Goal: Navigation & Orientation: Find specific page/section

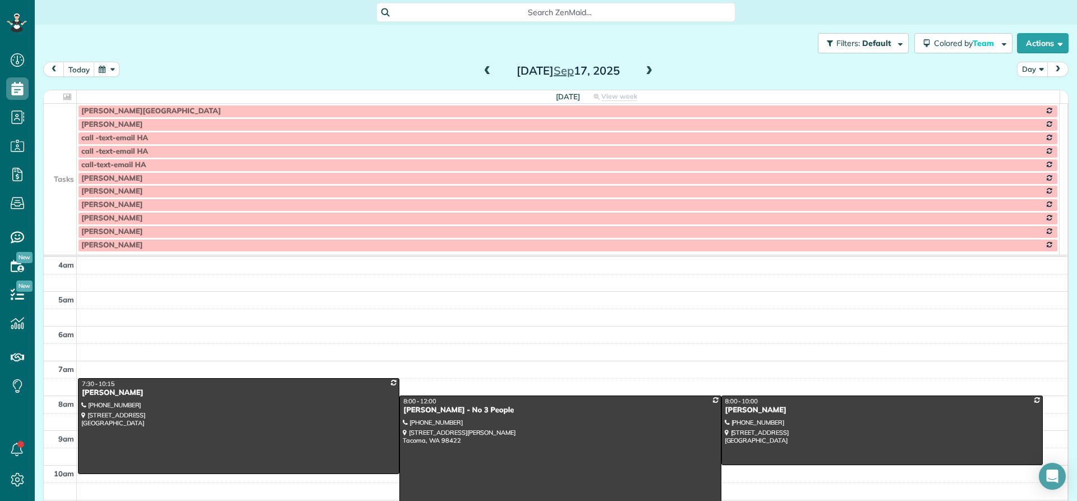
scroll to position [105, 0]
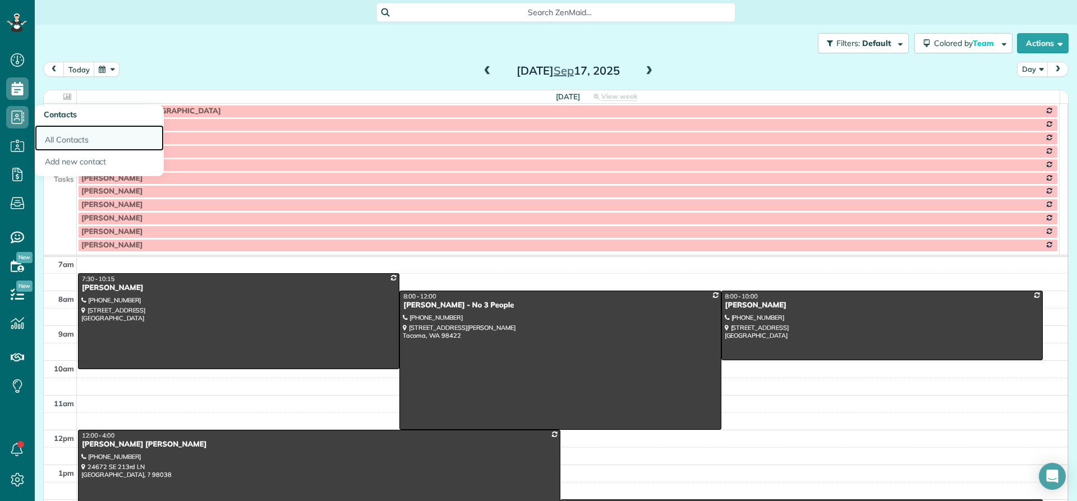
click at [56, 141] on link "All Contacts" at bounding box center [99, 138] width 129 height 26
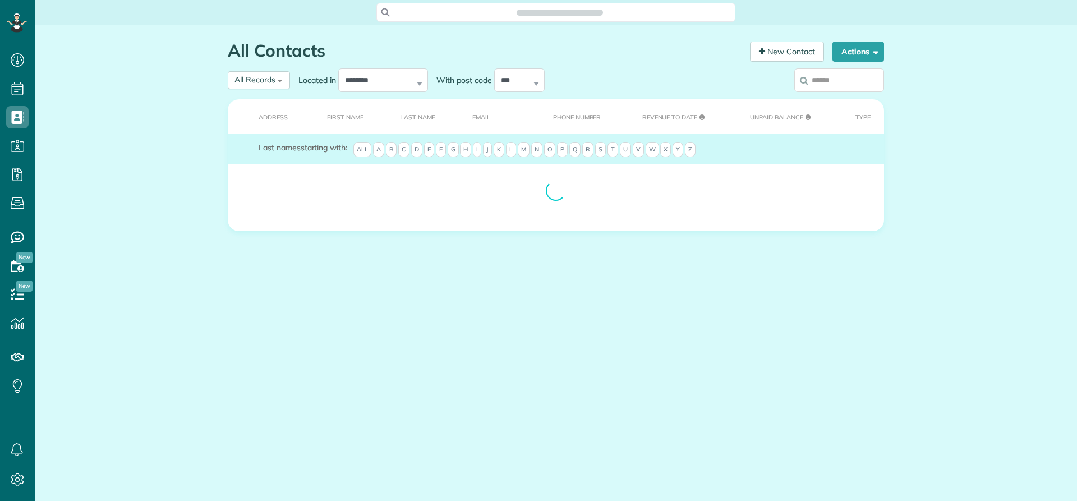
scroll to position [5, 5]
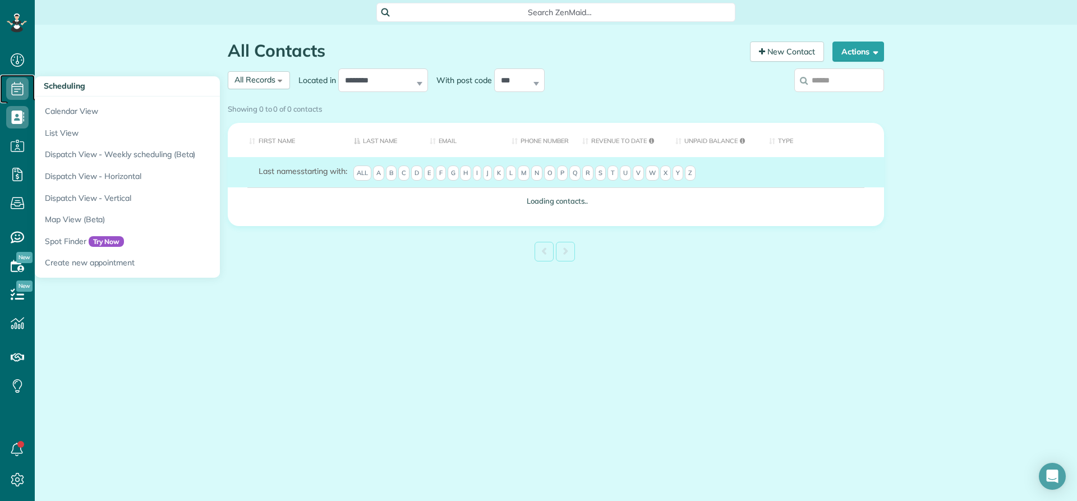
click at [14, 88] on icon at bounding box center [17, 88] width 22 height 22
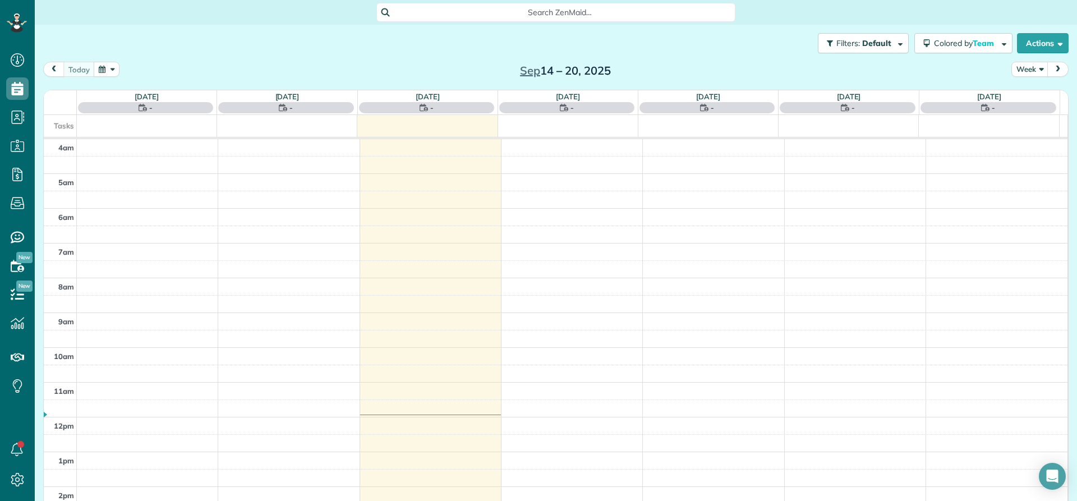
scroll to position [105, 0]
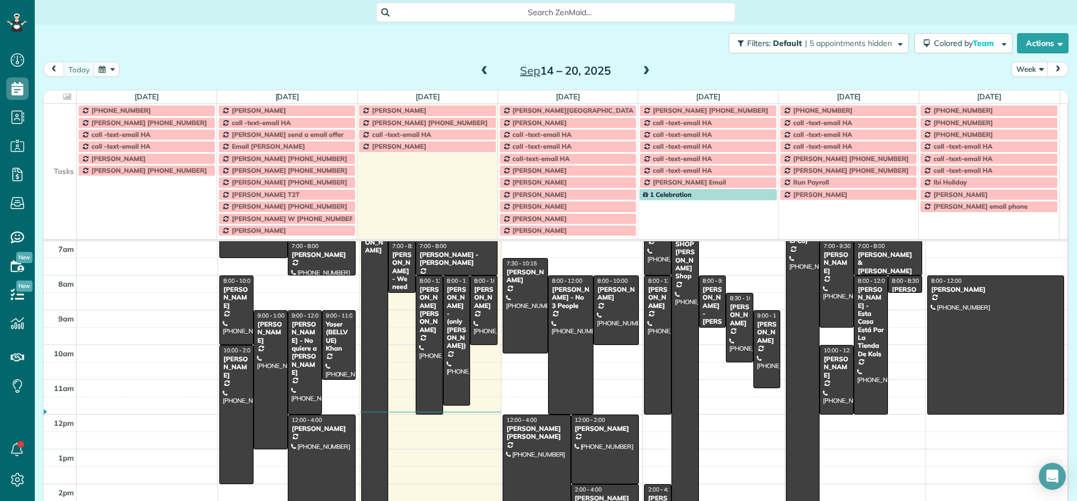
click at [643, 73] on span at bounding box center [646, 71] width 12 height 10
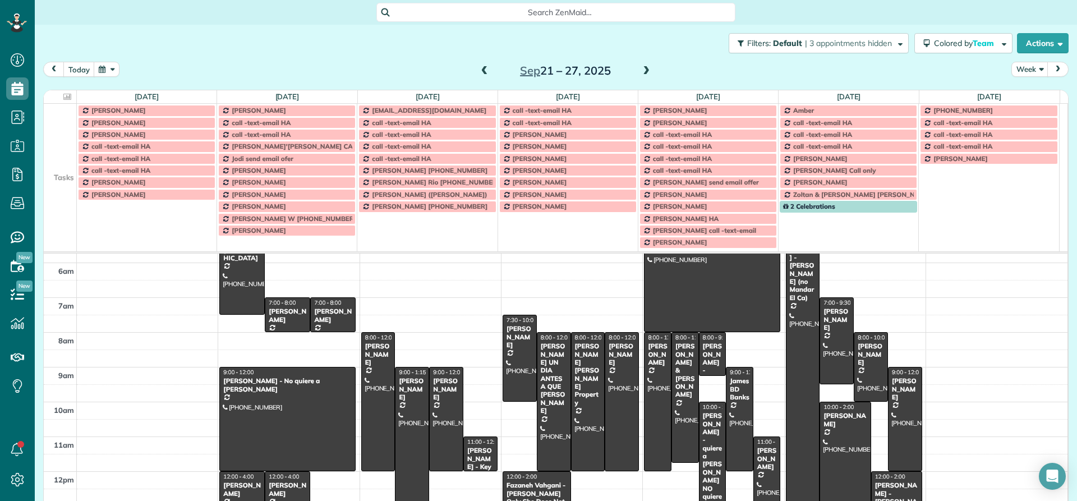
scroll to position [0, 0]
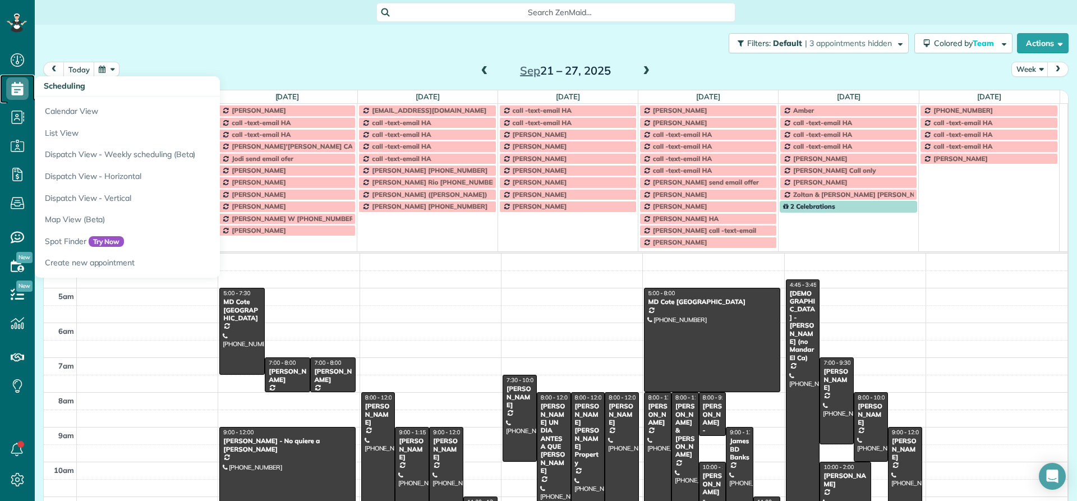
click at [20, 90] on icon at bounding box center [17, 88] width 22 height 22
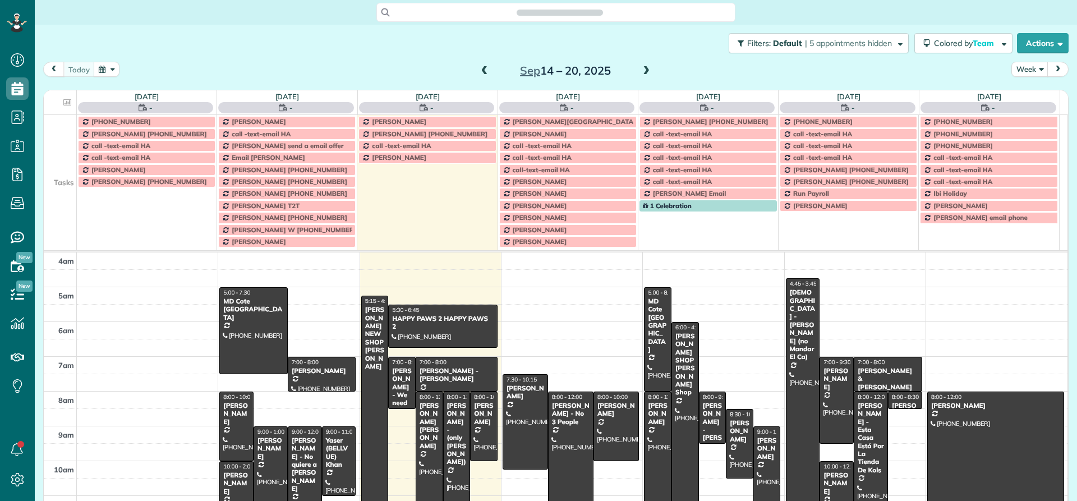
scroll to position [105, 0]
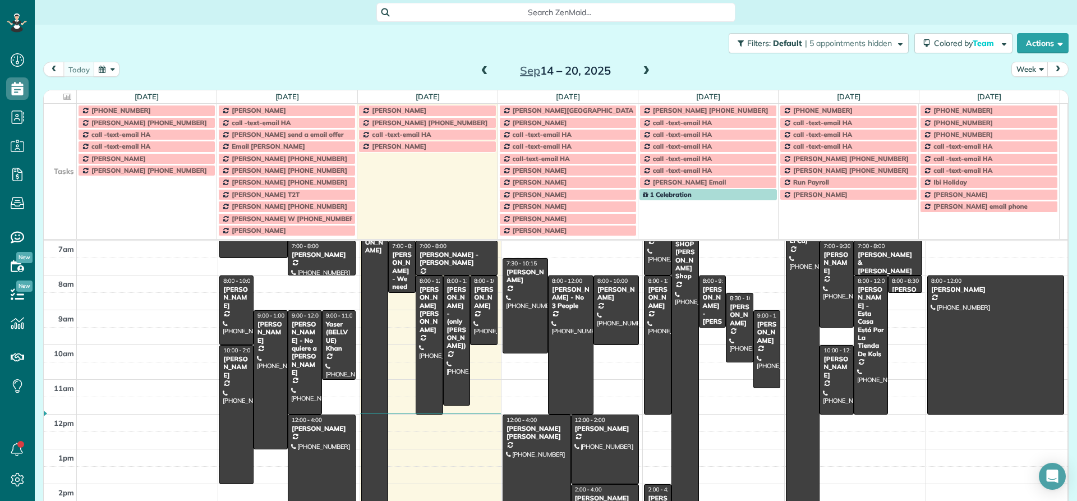
click at [641, 71] on span at bounding box center [646, 71] width 12 height 10
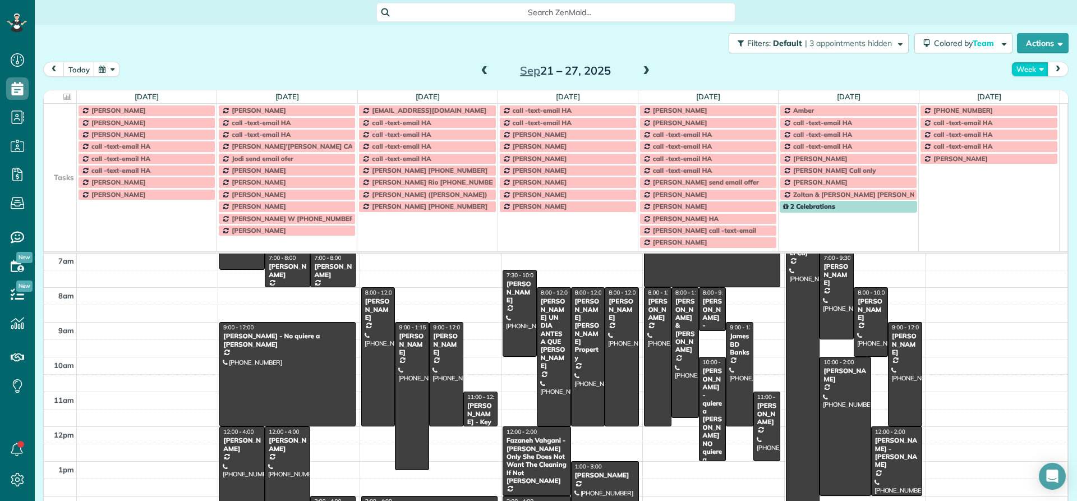
click at [1020, 71] on button "Week" at bounding box center [1029, 69] width 37 height 15
click at [1022, 94] on link "Day" at bounding box center [1056, 95] width 89 height 22
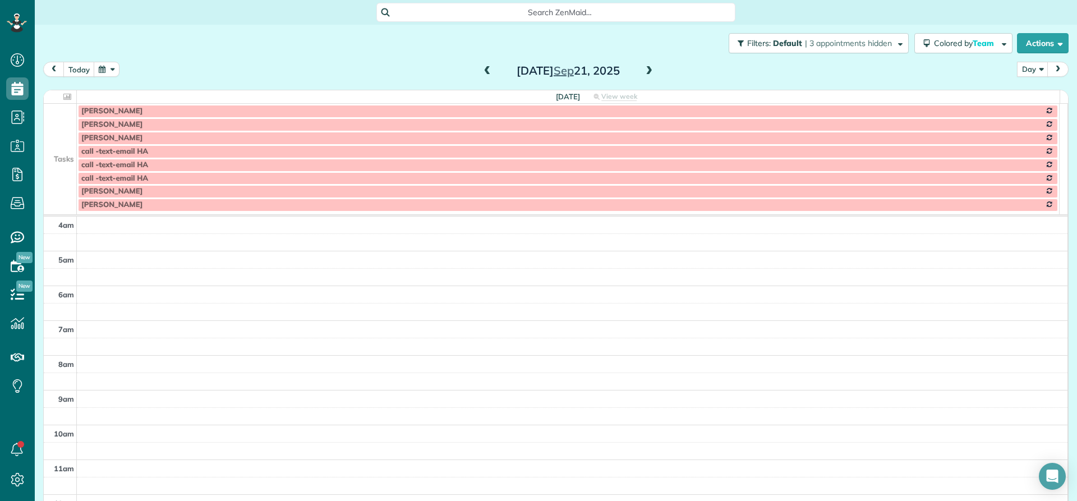
scroll to position [105, 0]
click at [63, 118] on td at bounding box center [60, 124] width 33 height 13
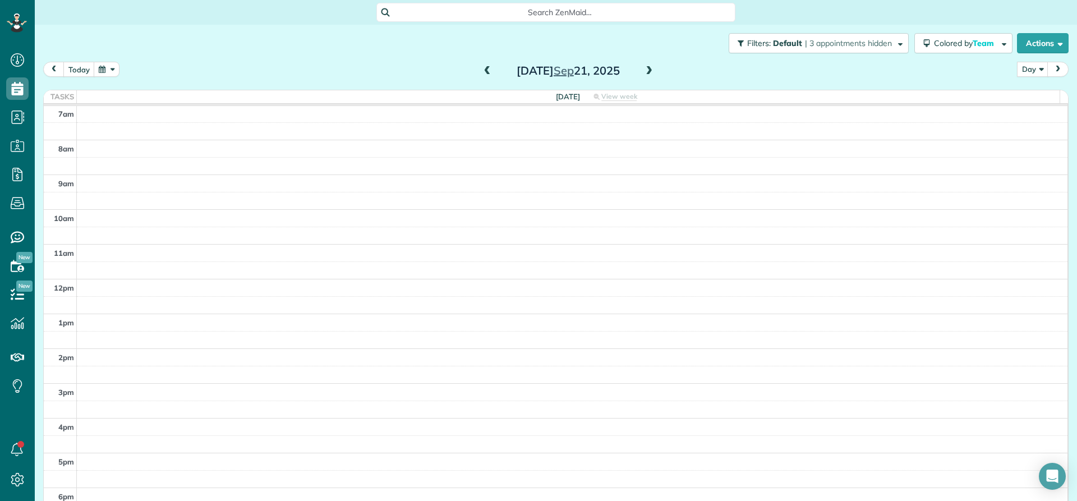
click at [644, 72] on span at bounding box center [649, 71] width 12 height 10
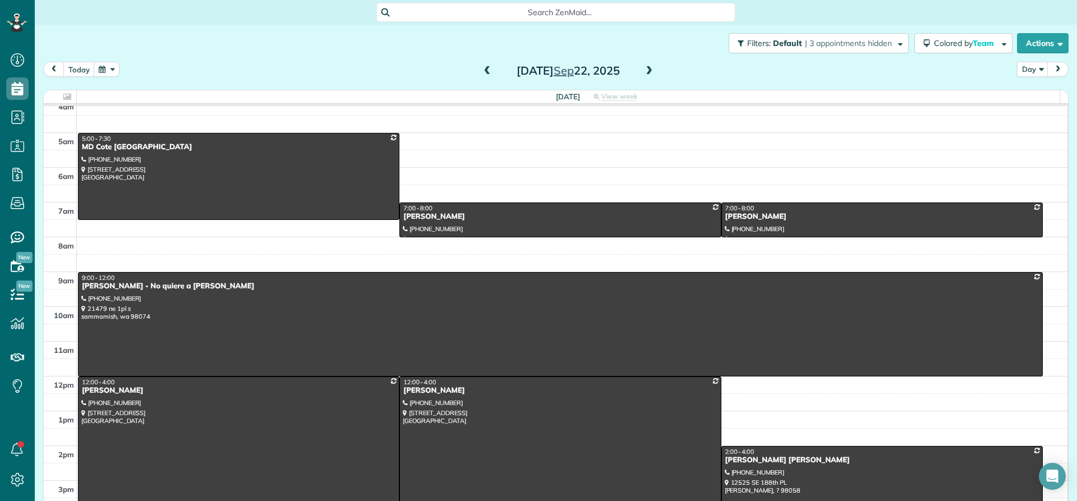
scroll to position [0, 0]
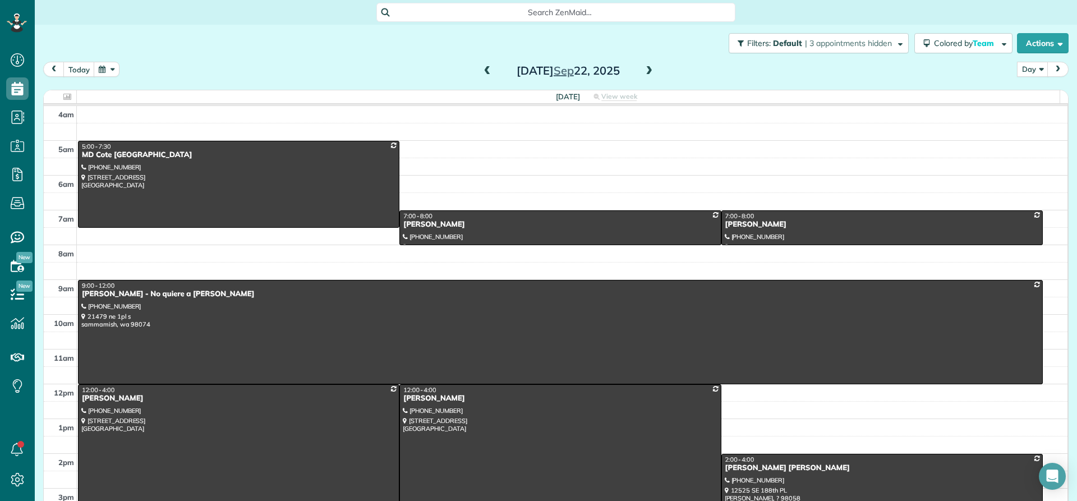
click at [647, 71] on span at bounding box center [649, 71] width 12 height 10
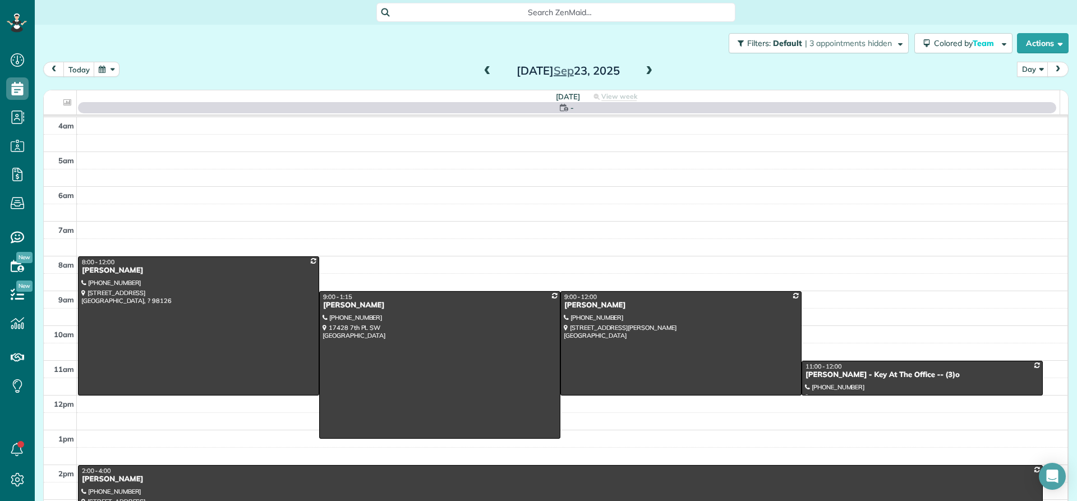
scroll to position [105, 0]
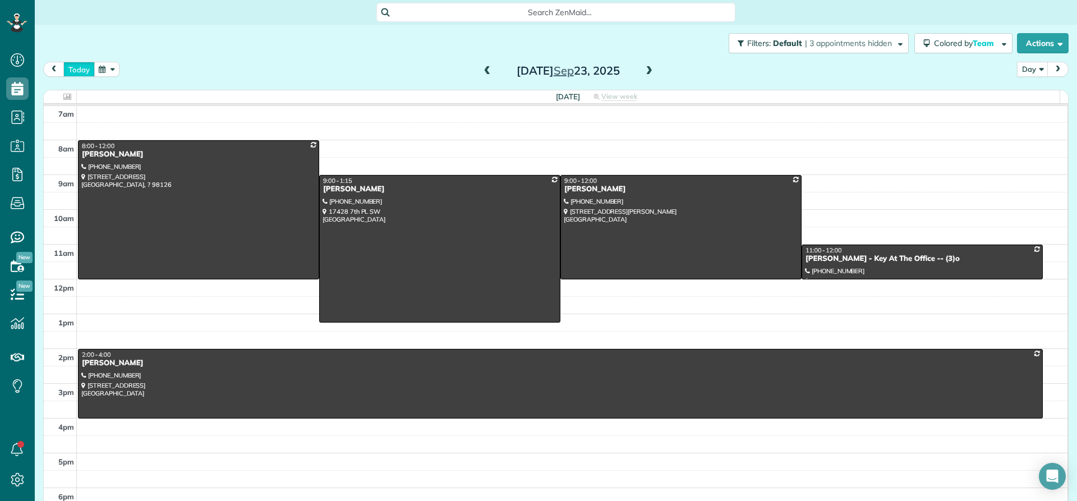
click at [85, 70] on button "today" at bounding box center [78, 69] width 31 height 15
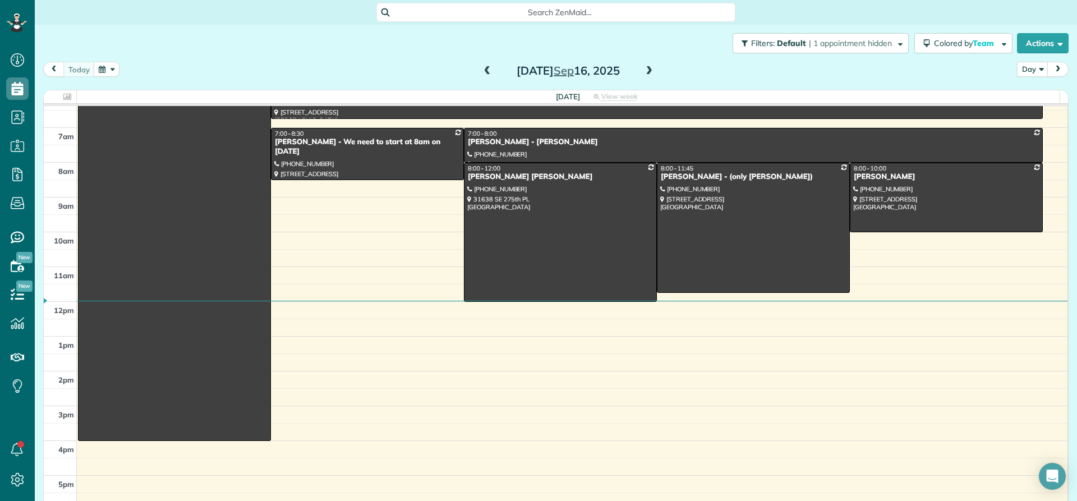
scroll to position [0, 0]
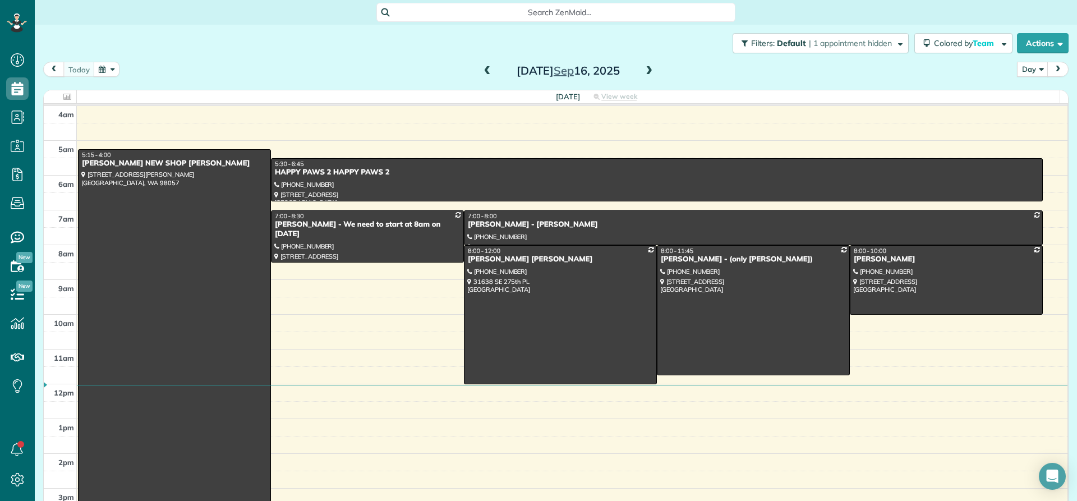
click at [647, 72] on span at bounding box center [649, 71] width 12 height 10
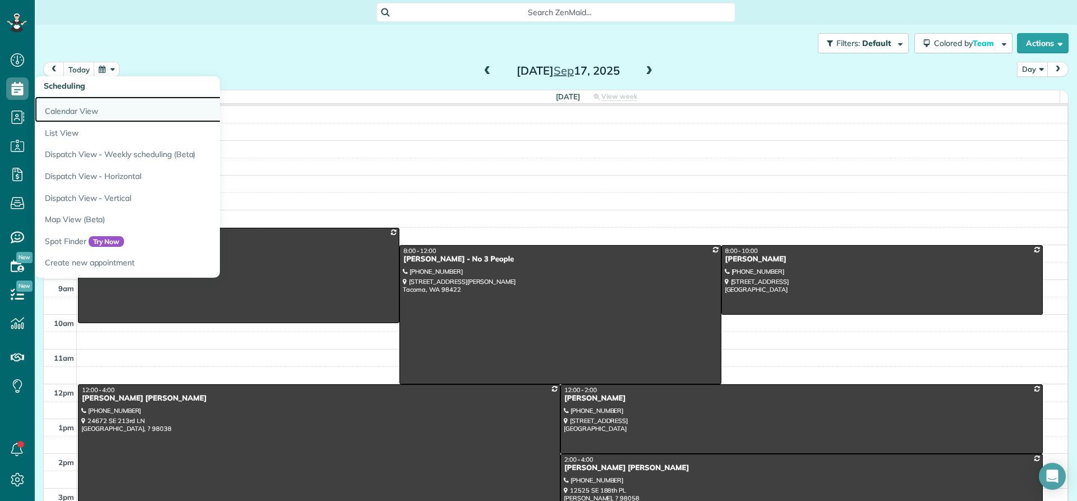
click at [81, 113] on link "Calendar View" at bounding box center [175, 109] width 280 height 26
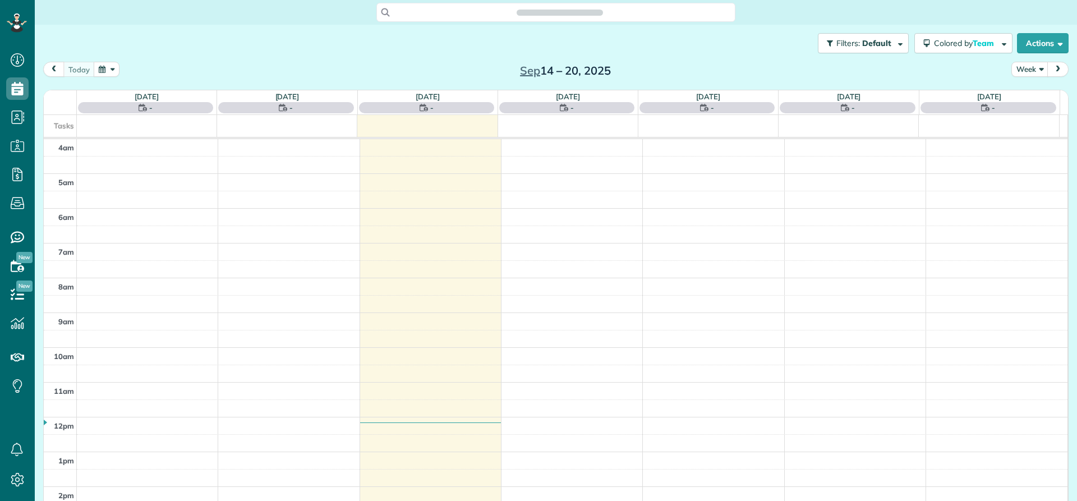
scroll to position [105, 0]
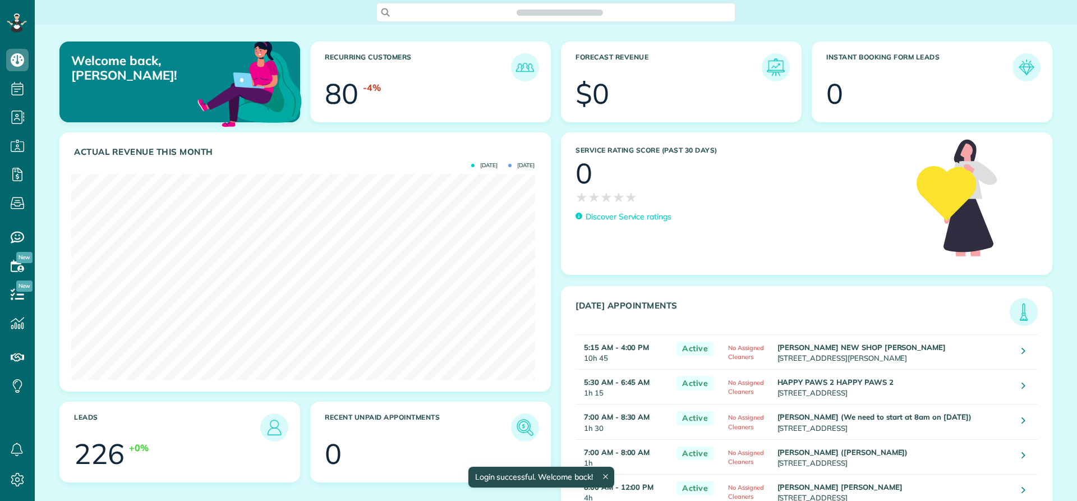
scroll to position [206, 463]
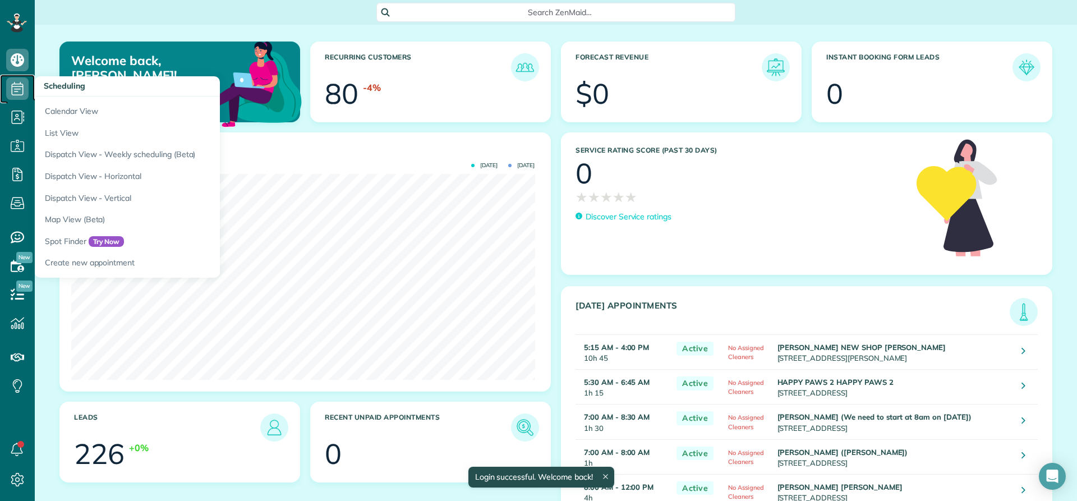
click at [15, 87] on use at bounding box center [18, 88] width 12 height 13
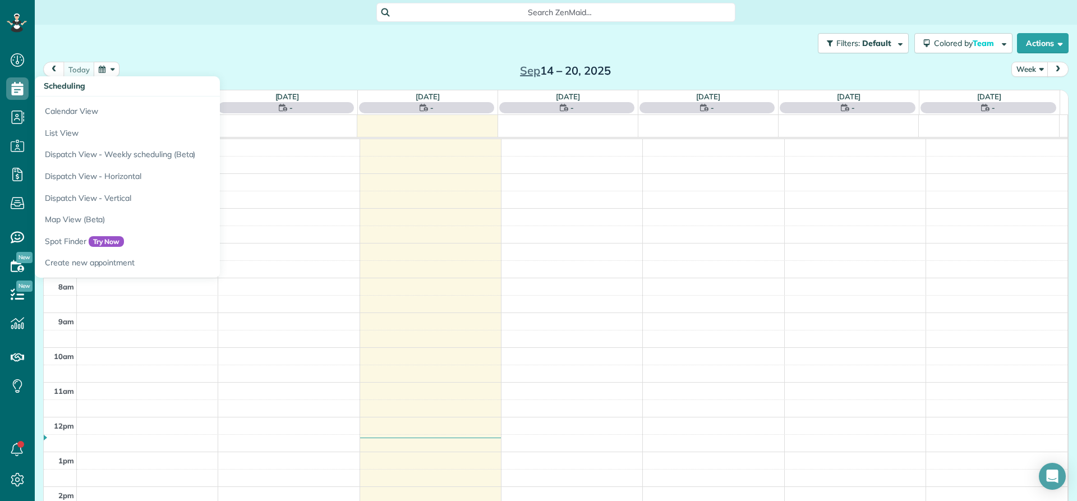
scroll to position [105, 0]
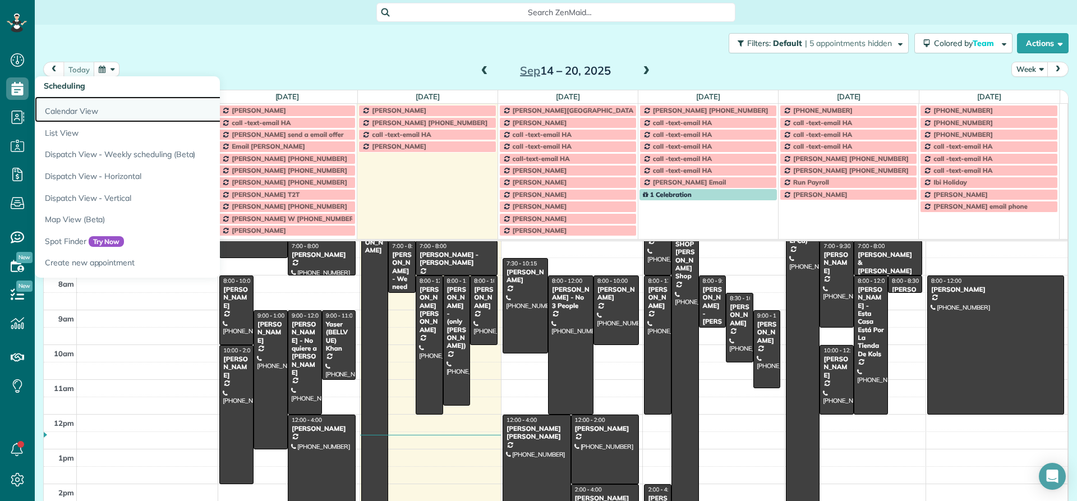
click at [71, 111] on link "Calendar View" at bounding box center [175, 109] width 280 height 26
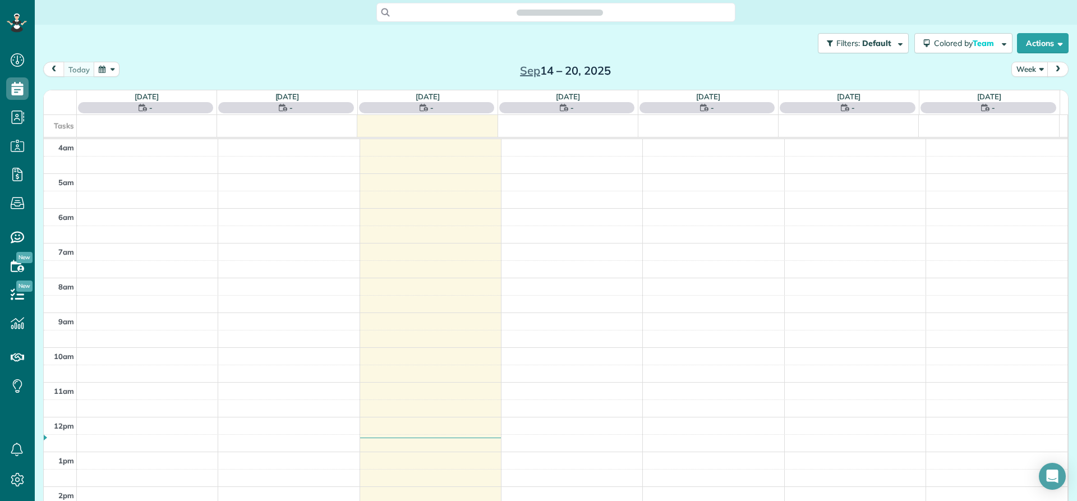
scroll to position [105, 0]
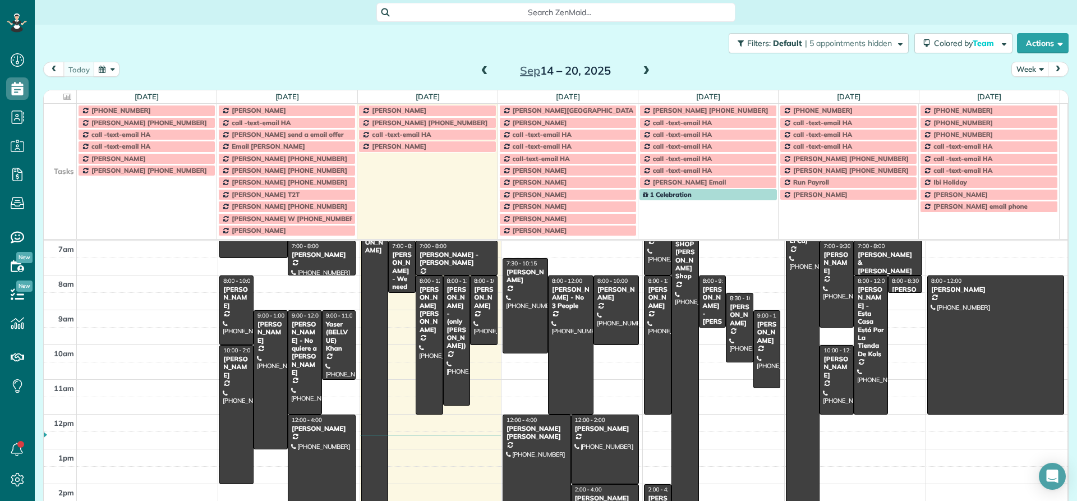
click at [1016, 67] on button "Week" at bounding box center [1029, 69] width 37 height 15
click at [1020, 92] on link "Day" at bounding box center [1056, 95] width 89 height 22
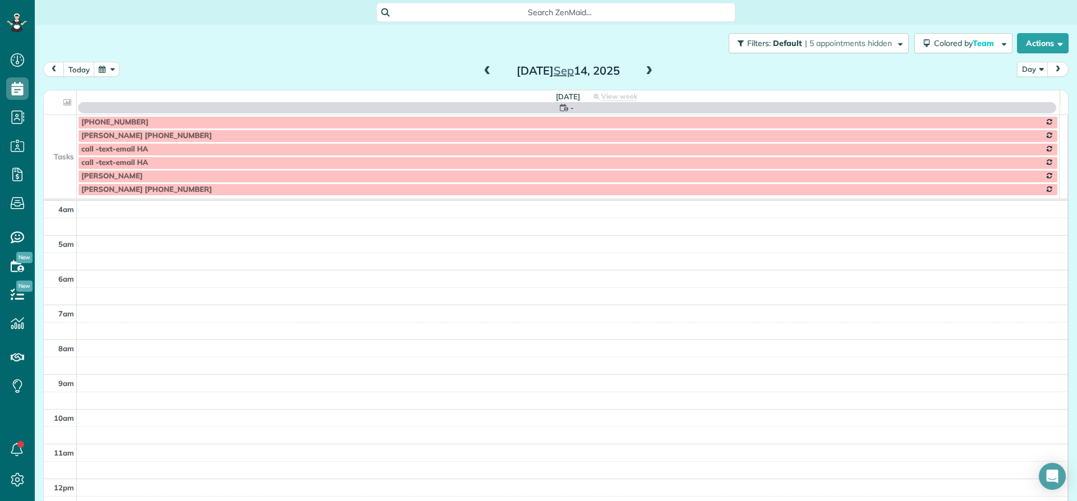
scroll to position [105, 0]
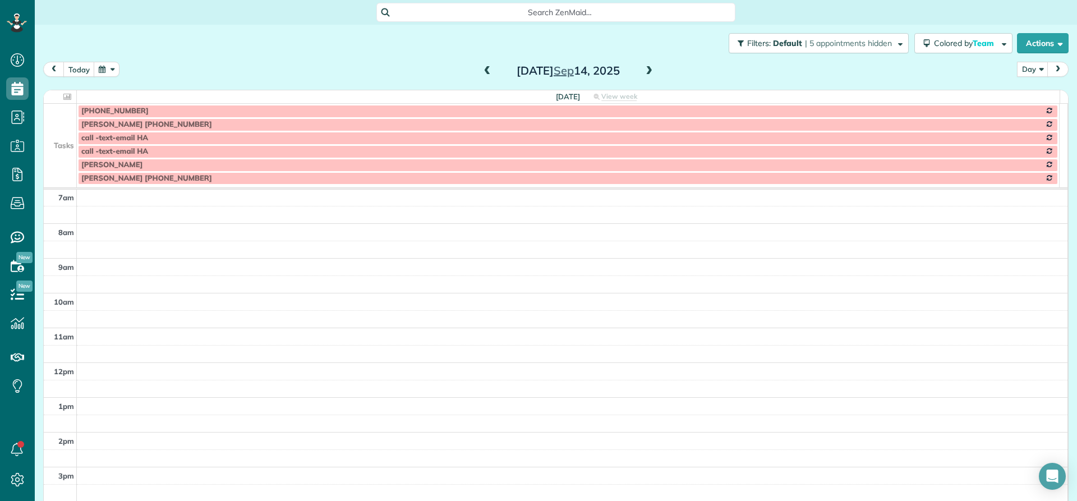
click at [647, 68] on span at bounding box center [649, 71] width 12 height 10
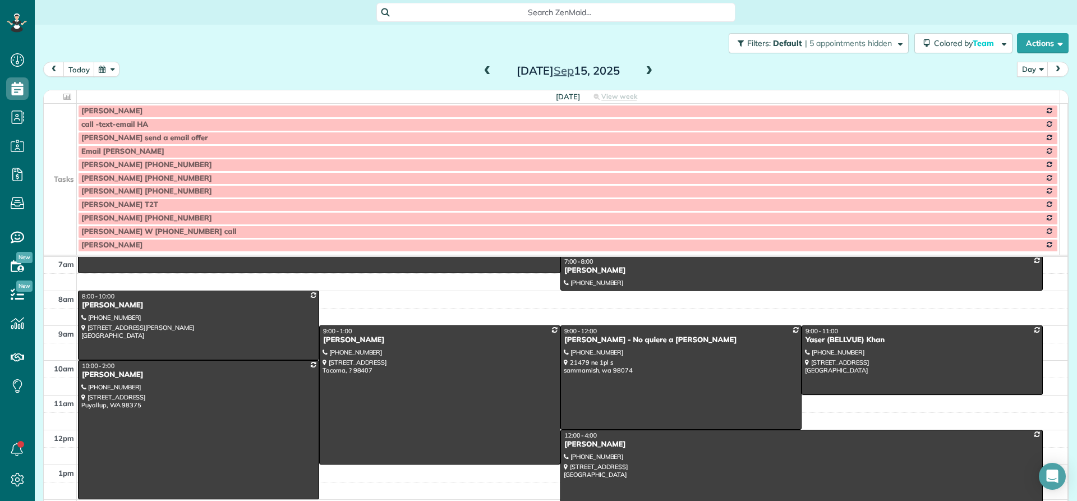
click at [647, 68] on span at bounding box center [649, 71] width 12 height 10
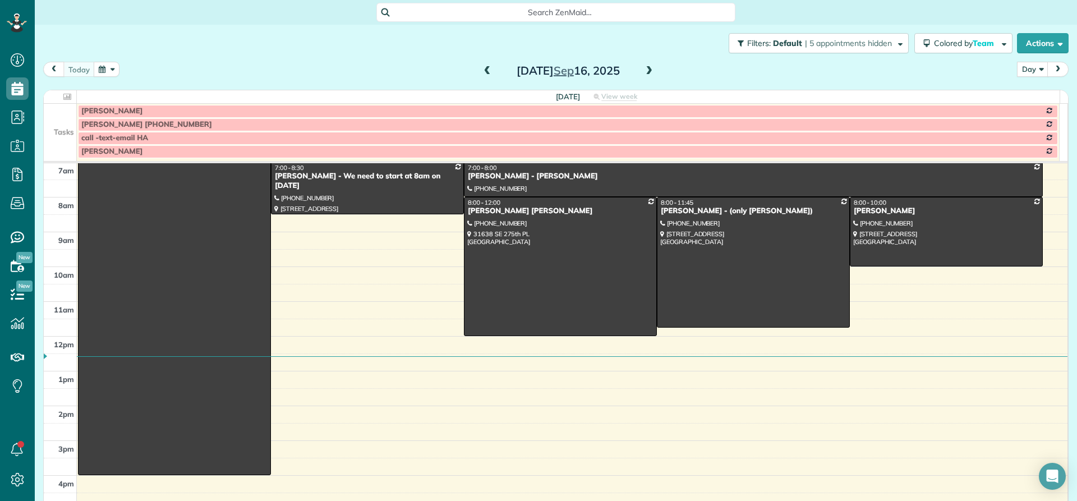
click at [647, 68] on span at bounding box center [649, 71] width 12 height 10
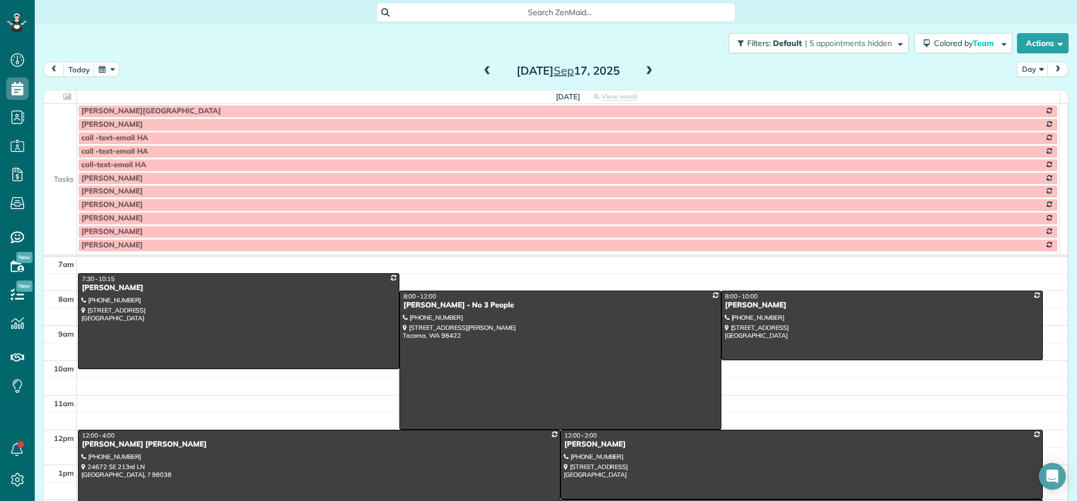
click at [647, 68] on span at bounding box center [649, 71] width 12 height 10
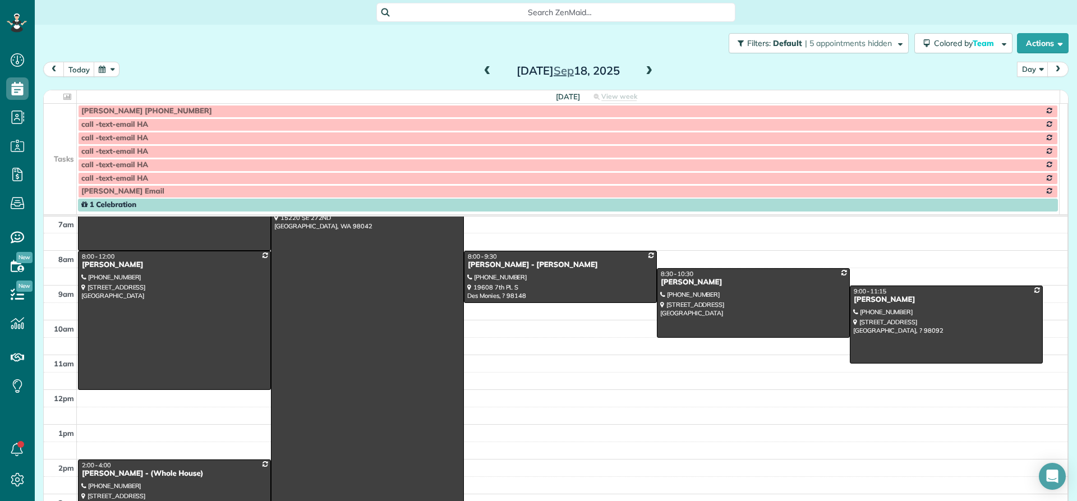
click at [59, 145] on td at bounding box center [60, 151] width 33 height 13
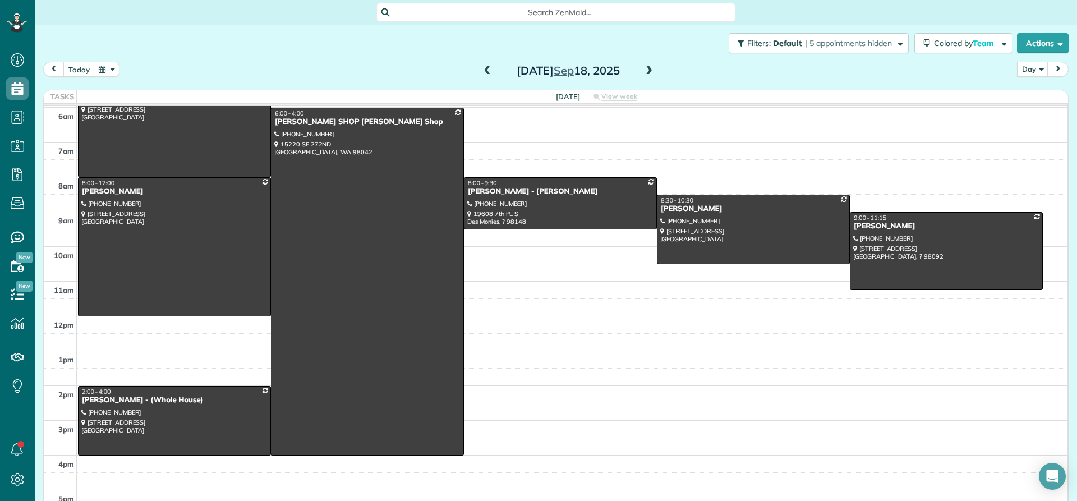
scroll to position [49, 0]
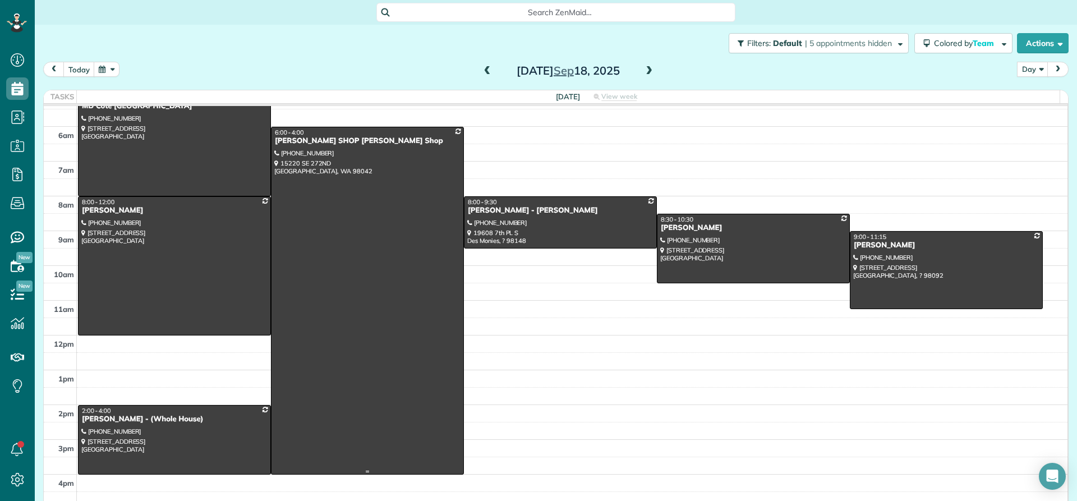
click at [307, 141] on div "[PERSON_NAME] SHOP [PERSON_NAME] Shop" at bounding box center [367, 141] width 186 height 10
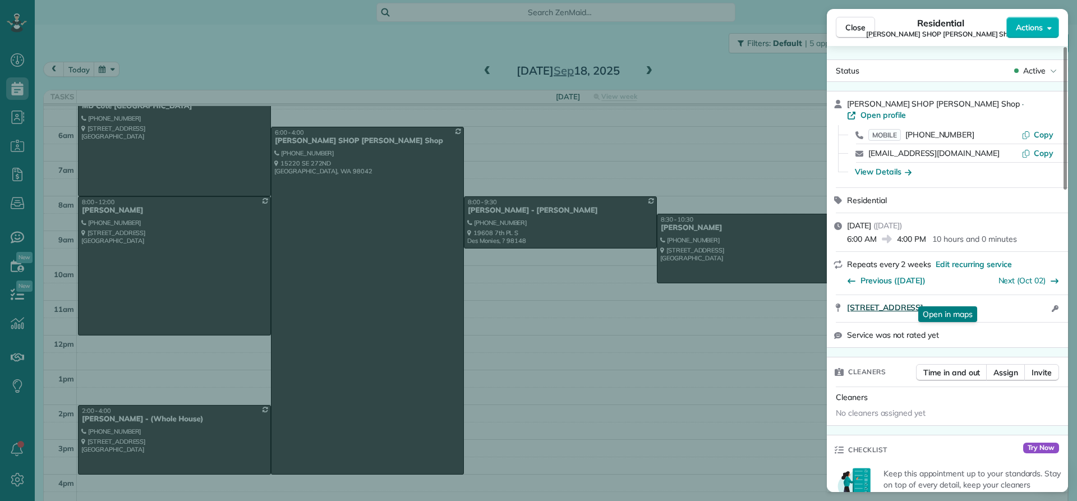
drag, startPoint x: 842, startPoint y: 297, endPoint x: 1002, endPoint y: 298, distance: 160.4
click at [1002, 298] on div "[STREET_ADDRESS] Open in maps Open in maps Open access information" at bounding box center [947, 308] width 241 height 27
